Goal: Task Accomplishment & Management: Use online tool/utility

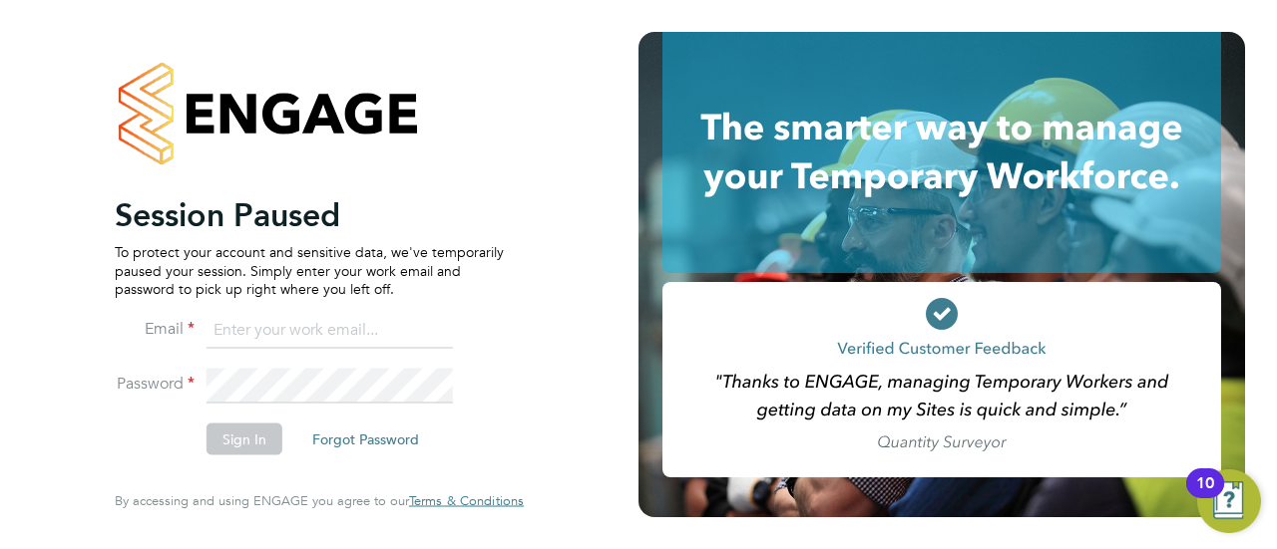
click at [313, 329] on input at bounding box center [329, 330] width 246 height 36
type input "[EMAIL_ADDRESS][PERSON_NAME][DOMAIN_NAME]"
click at [256, 450] on button "Sign In" at bounding box center [244, 440] width 76 height 32
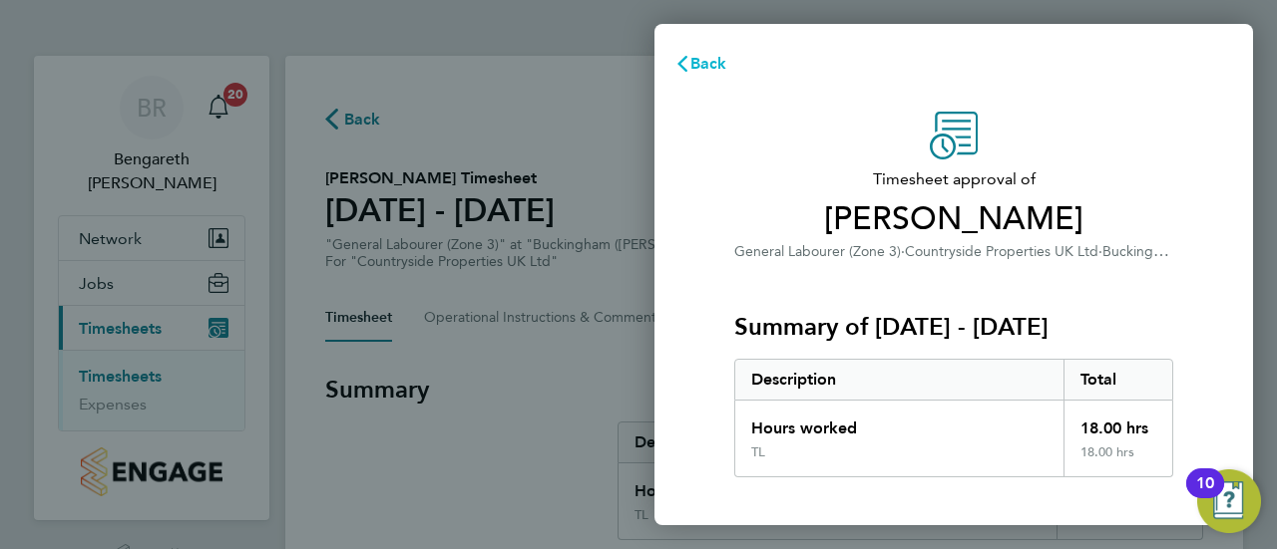
click at [710, 63] on span "Back" at bounding box center [708, 63] width 37 height 19
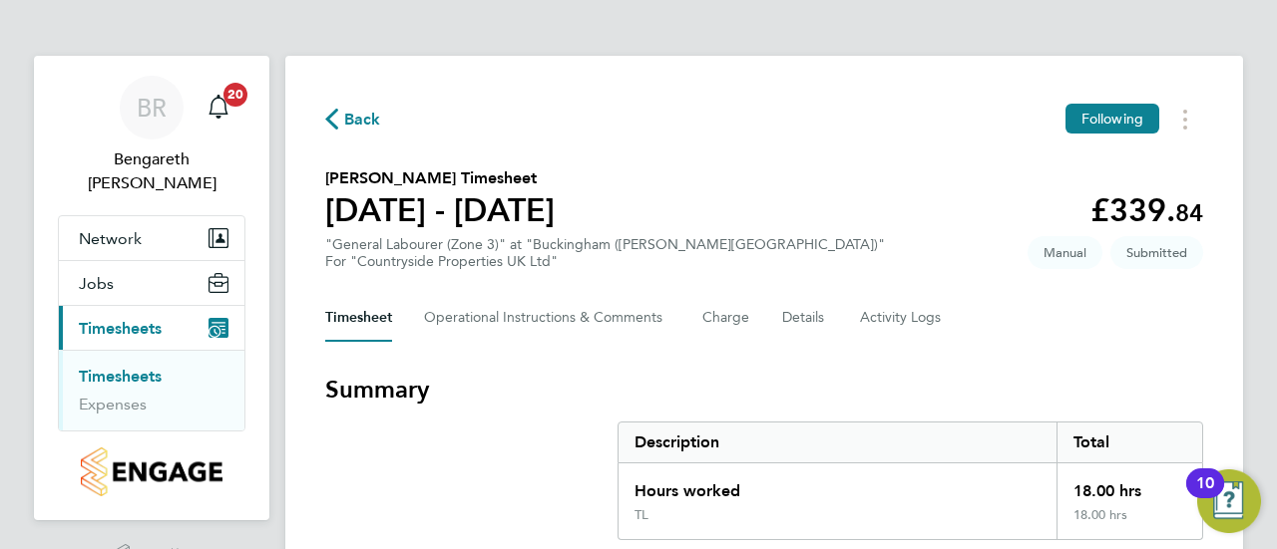
click at [146, 367] on link "Timesheets" at bounding box center [120, 376] width 83 height 19
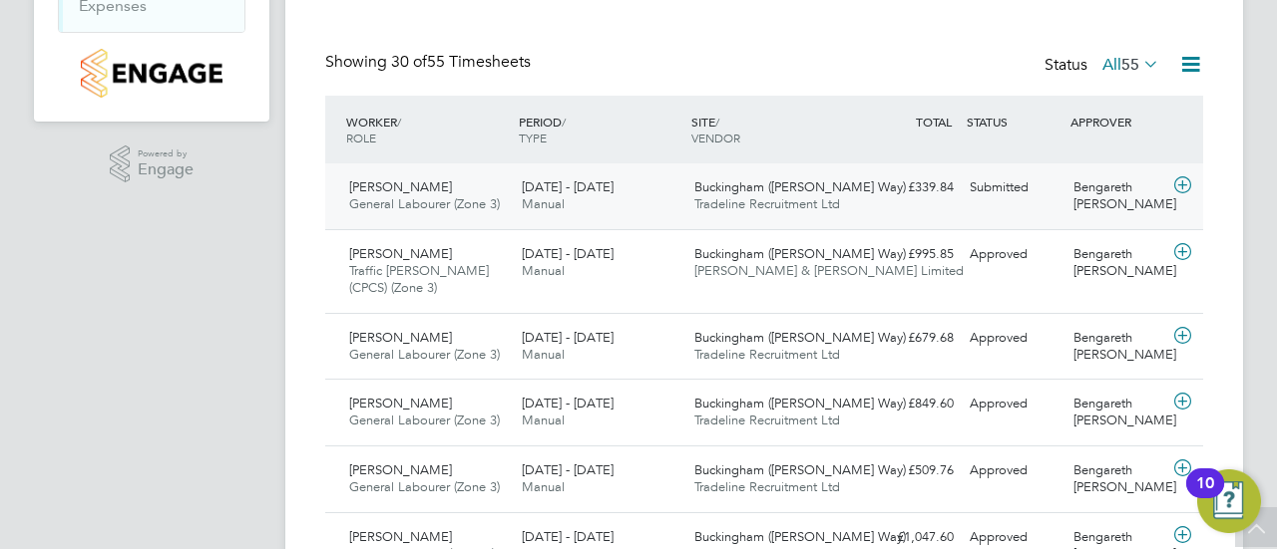
click at [1190, 186] on icon at bounding box center [1182, 186] width 25 height 16
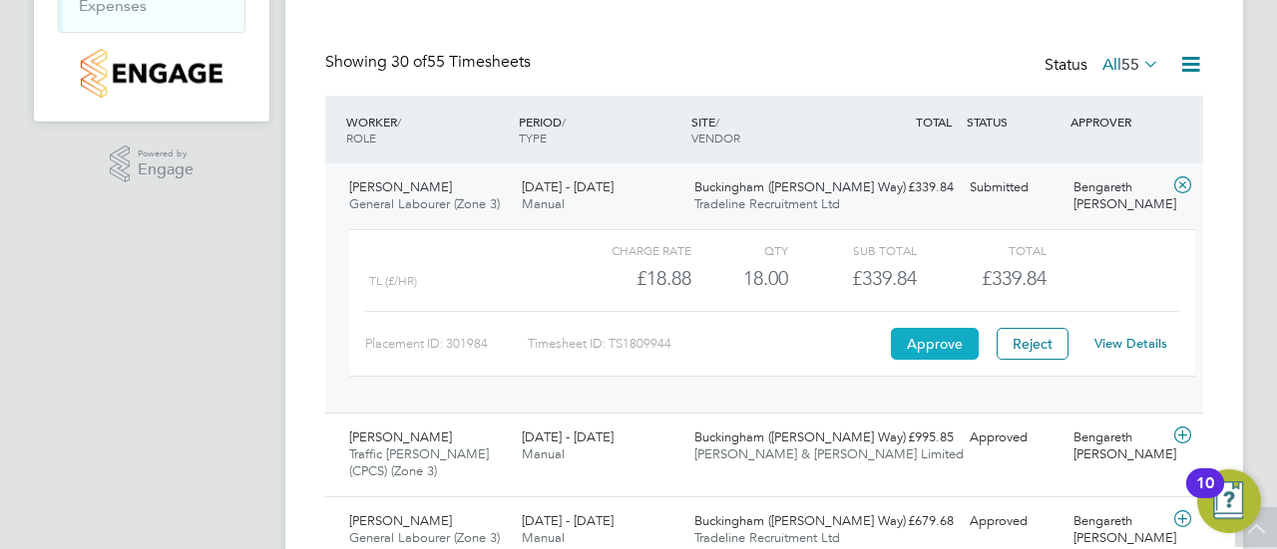
click at [929, 339] on button "Approve" at bounding box center [935, 344] width 88 height 32
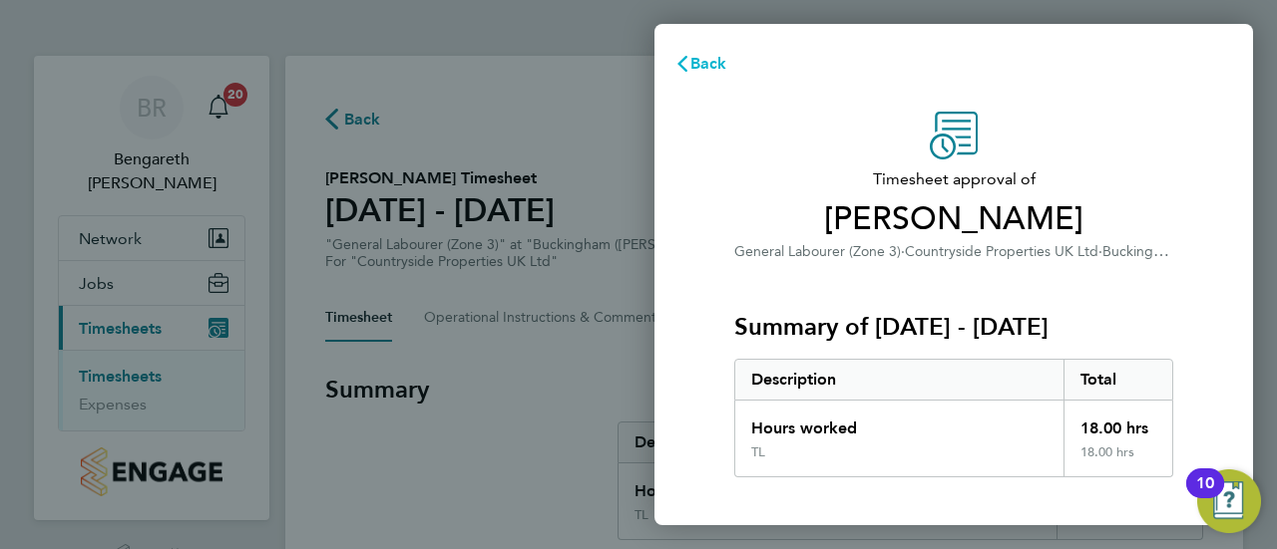
click at [699, 65] on span "Back" at bounding box center [708, 63] width 37 height 19
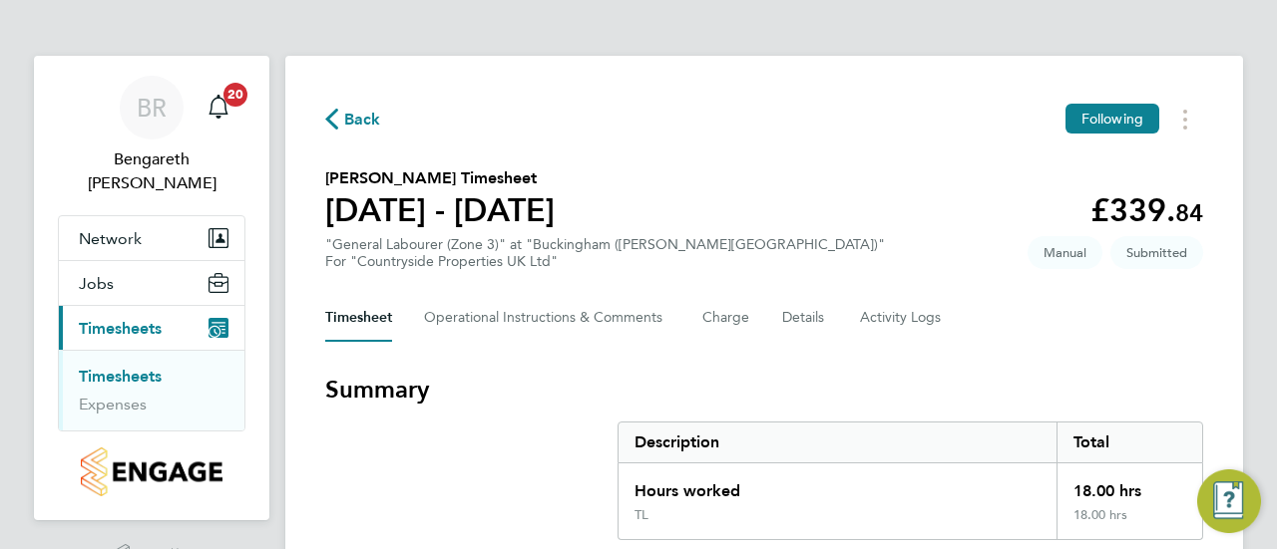
click at [357, 111] on span "Back" at bounding box center [362, 120] width 37 height 24
